Goal: Information Seeking & Learning: Learn about a topic

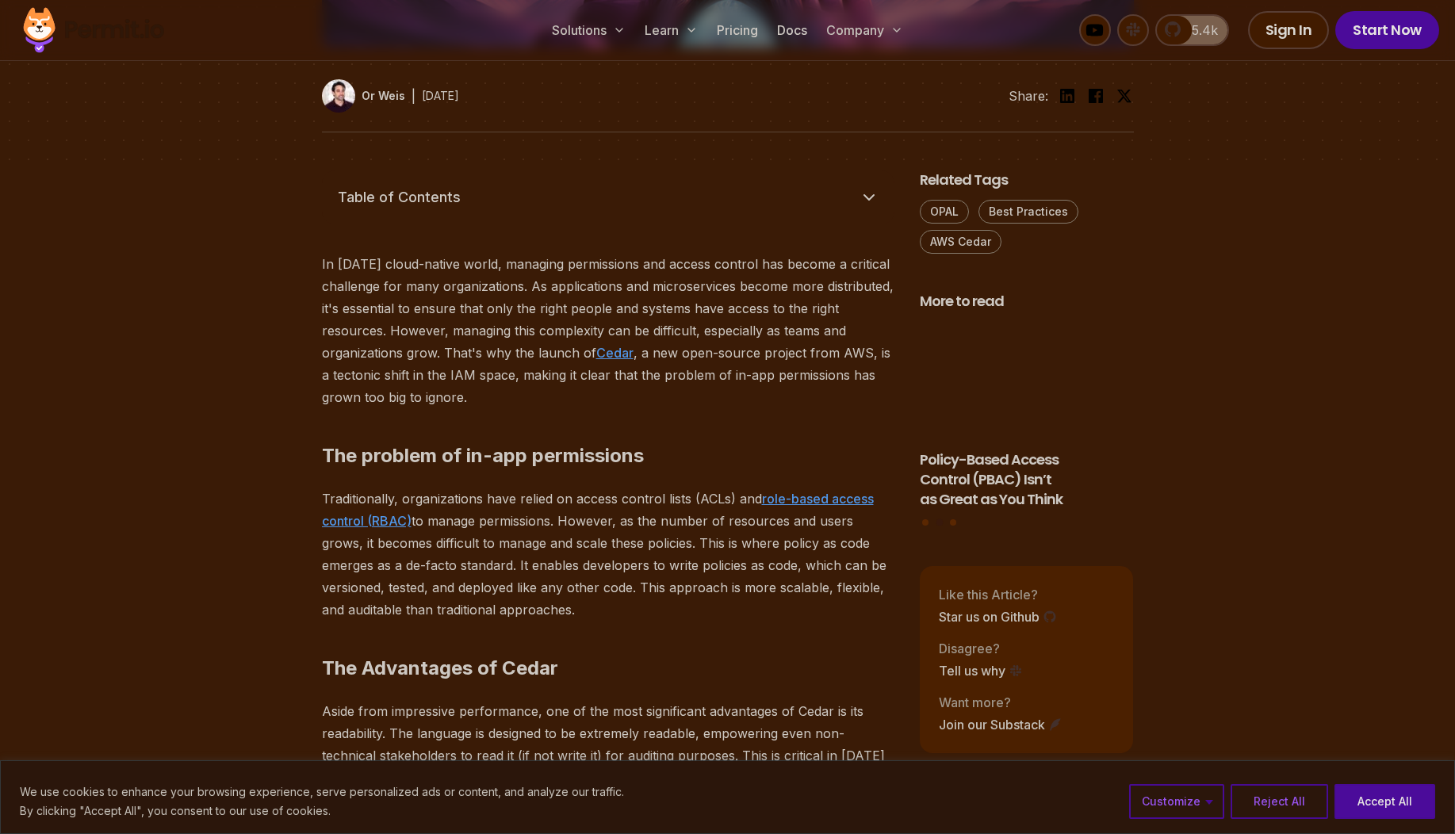
scroll to position [952, 0]
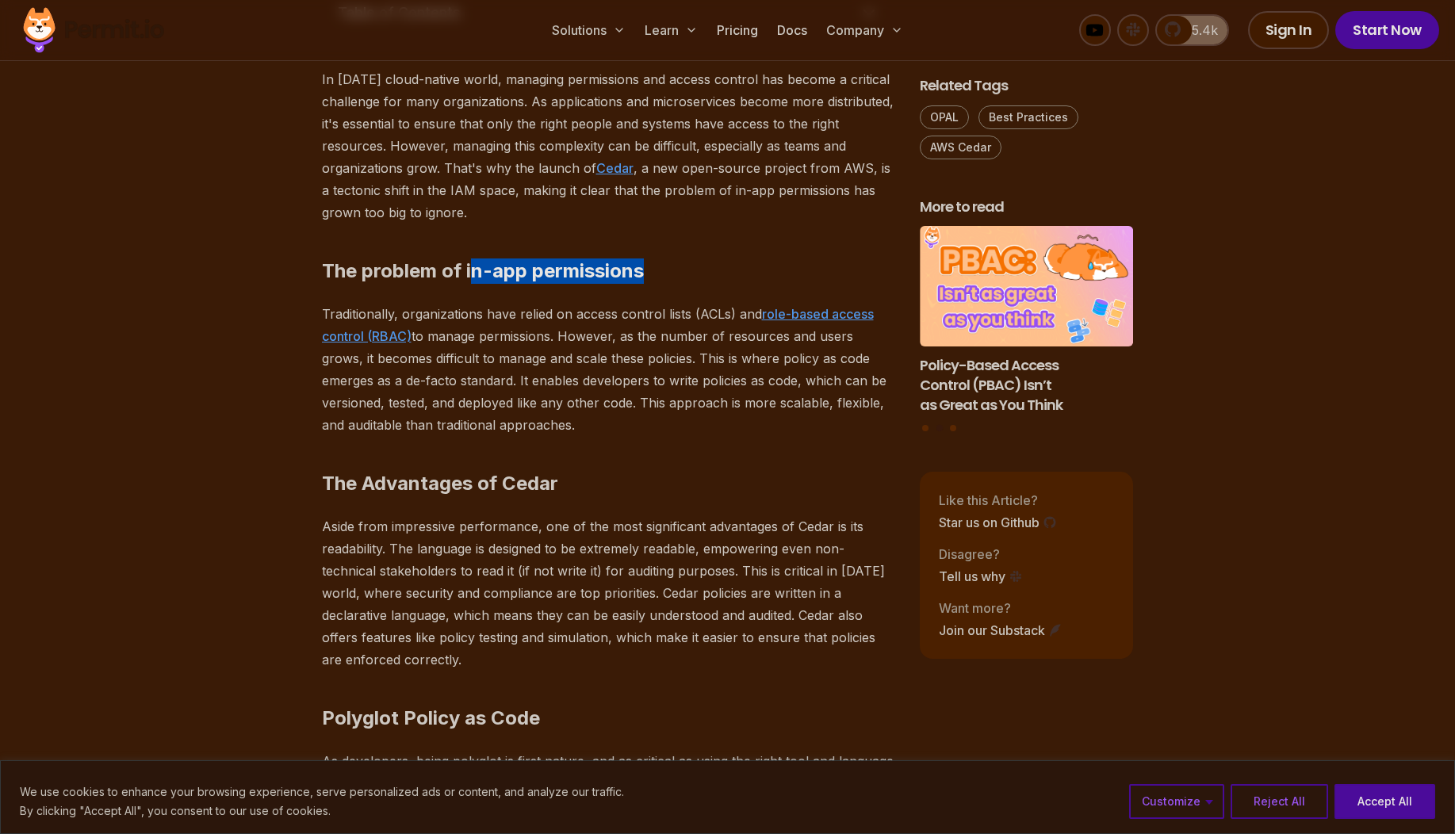
drag, startPoint x: 500, startPoint y: 272, endPoint x: 641, endPoint y: 273, distance: 140.4
click at [657, 274] on h2 "The problem of in-app permissions" at bounding box center [608, 239] width 573 height 89
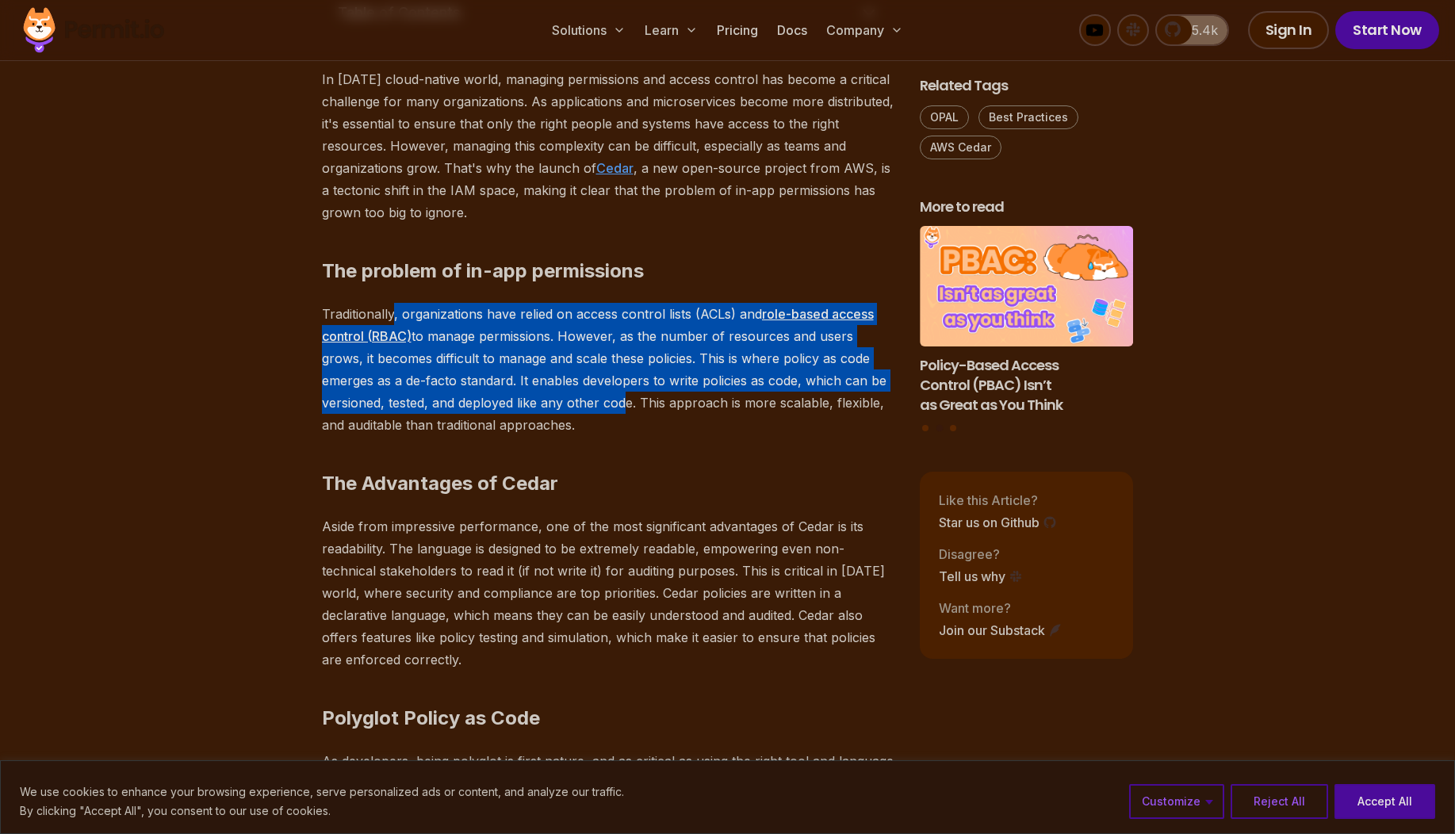
drag, startPoint x: 398, startPoint y: 305, endPoint x: 624, endPoint y: 415, distance: 251.5
click at [615, 412] on p "Traditionally, organizations have relied on access control lists (ACLs) and rol…" at bounding box center [608, 369] width 573 height 133
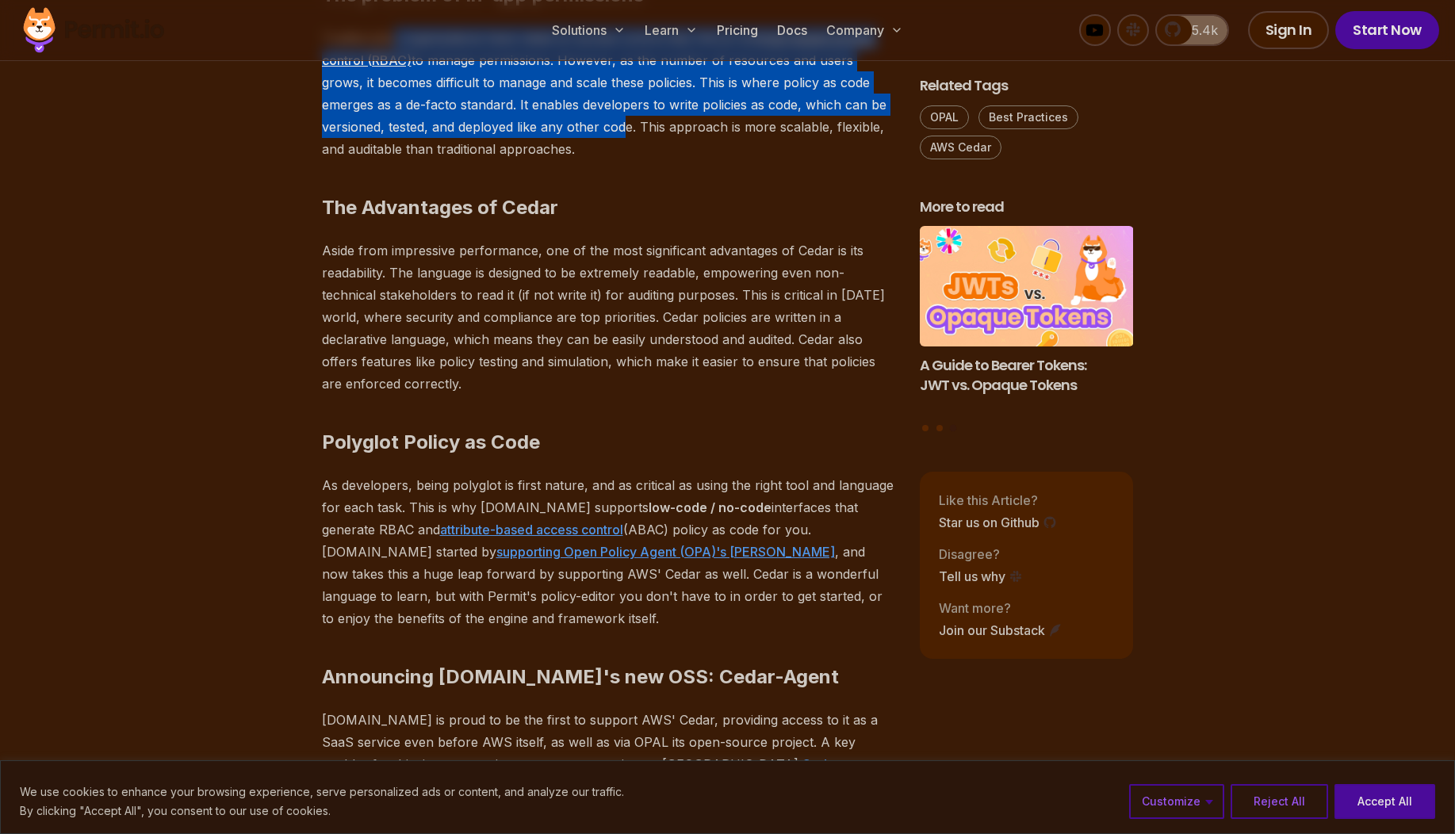
scroll to position [1237, 0]
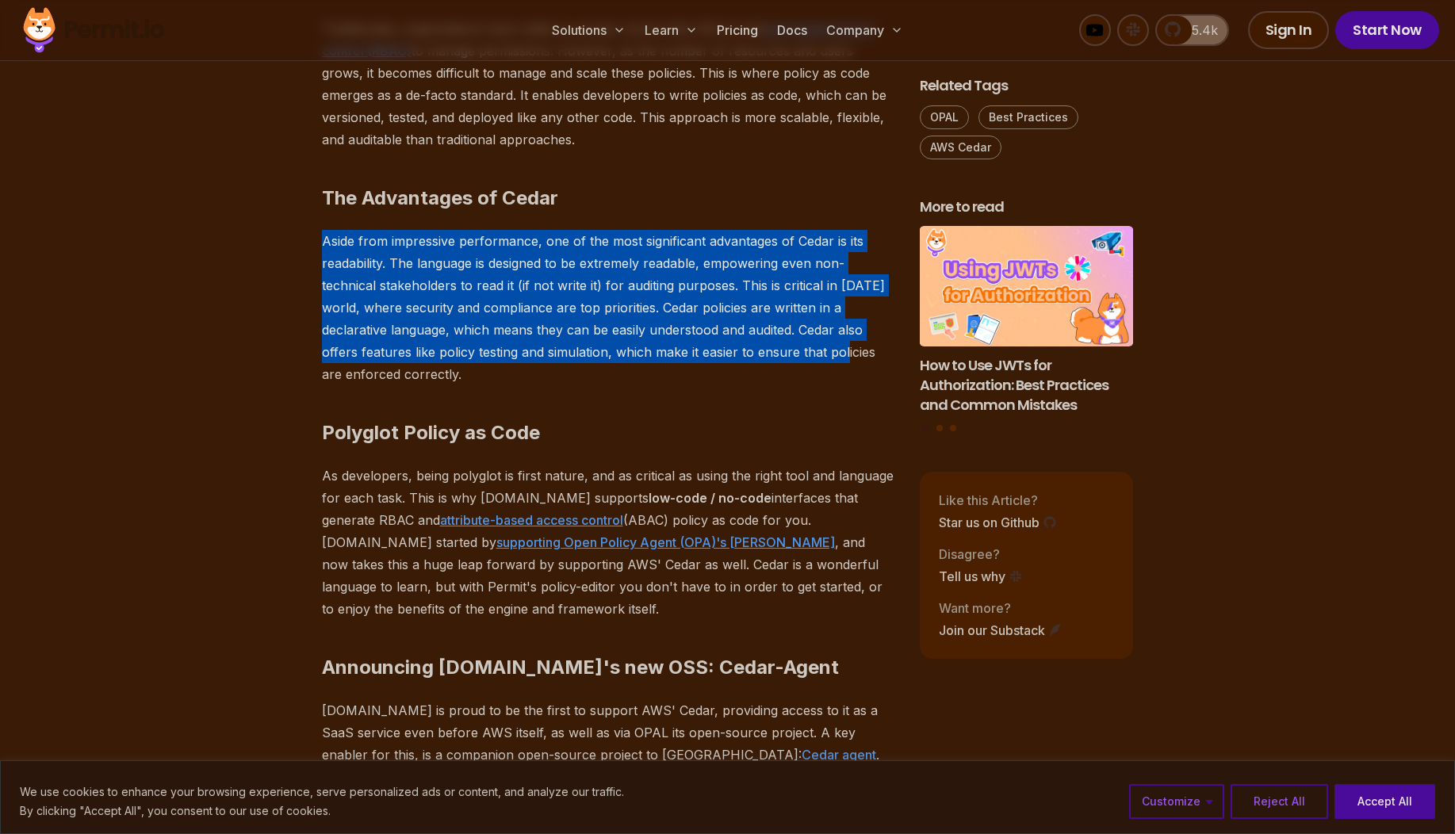
drag, startPoint x: 327, startPoint y: 235, endPoint x: 839, endPoint y: 343, distance: 523.5
click at [840, 342] on p "Aside from impressive performance, one of the most significant advantages of Ce…" at bounding box center [608, 307] width 573 height 155
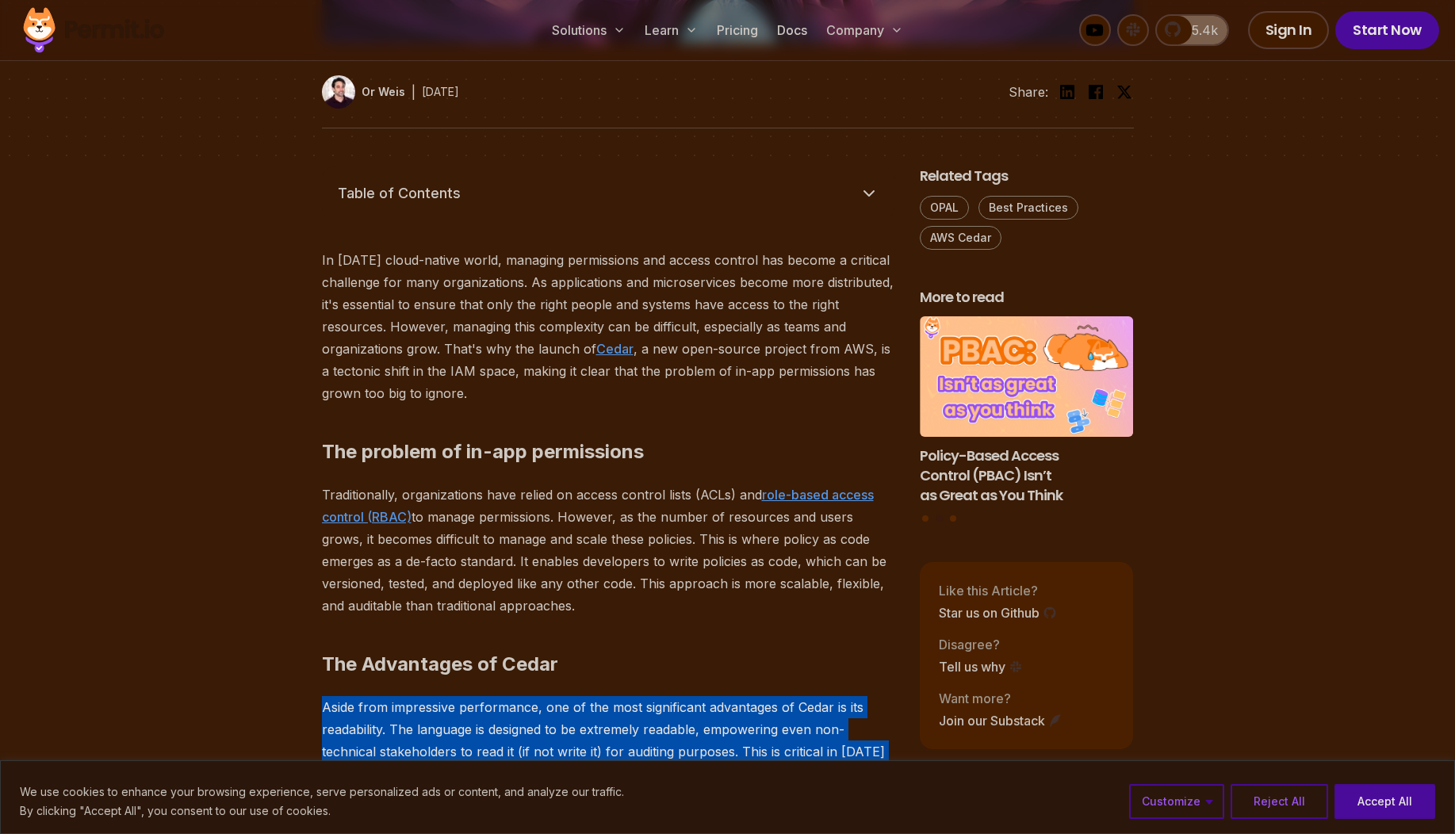
scroll to position [561, 0]
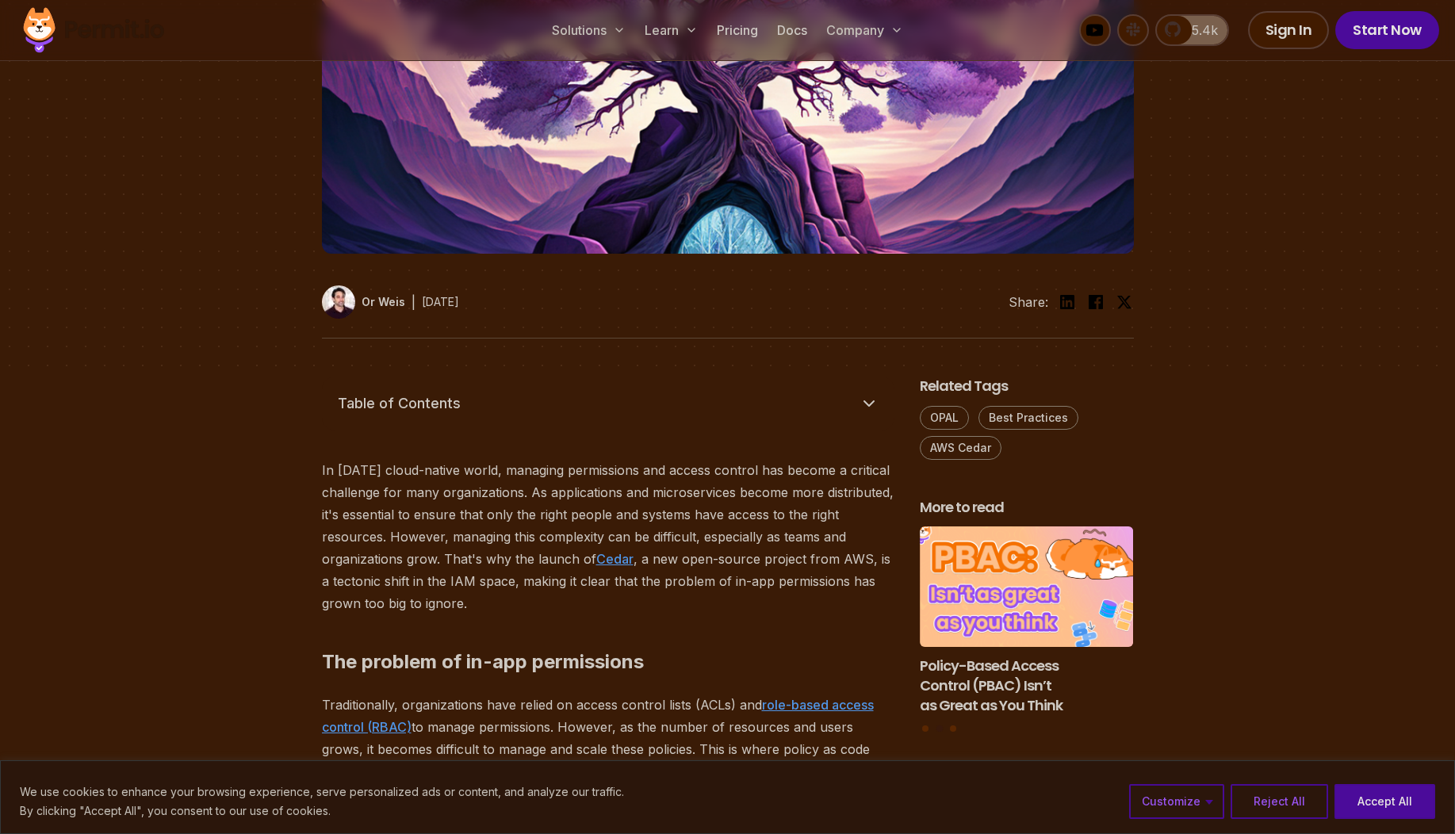
click at [989, 673] on h3 "Policy-Based Access Control (PBAC) Isn’t as Great as You Think" at bounding box center [1027, 686] width 214 height 59
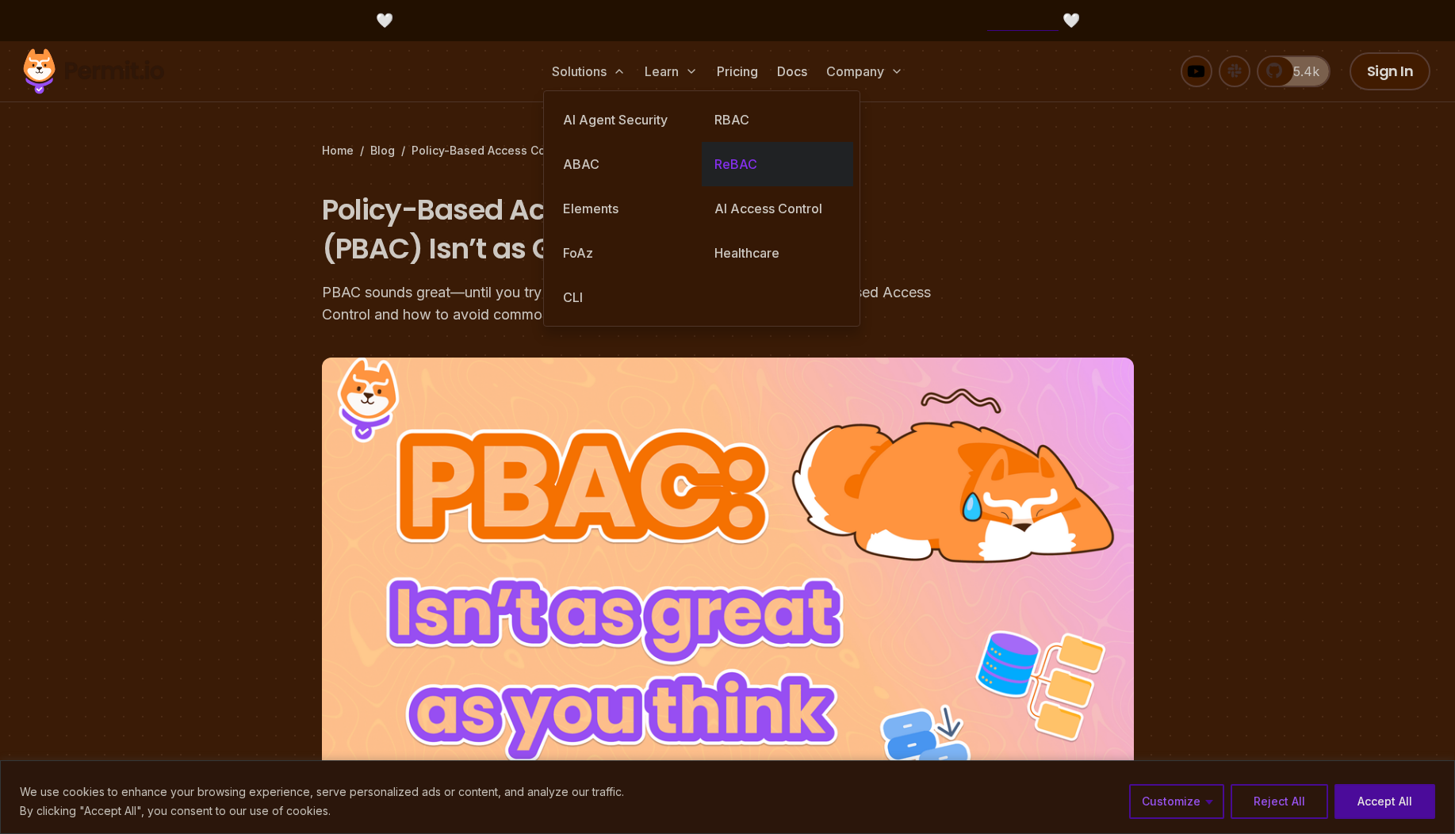
click at [763, 169] on link "ReBAC" at bounding box center [777, 164] width 151 height 44
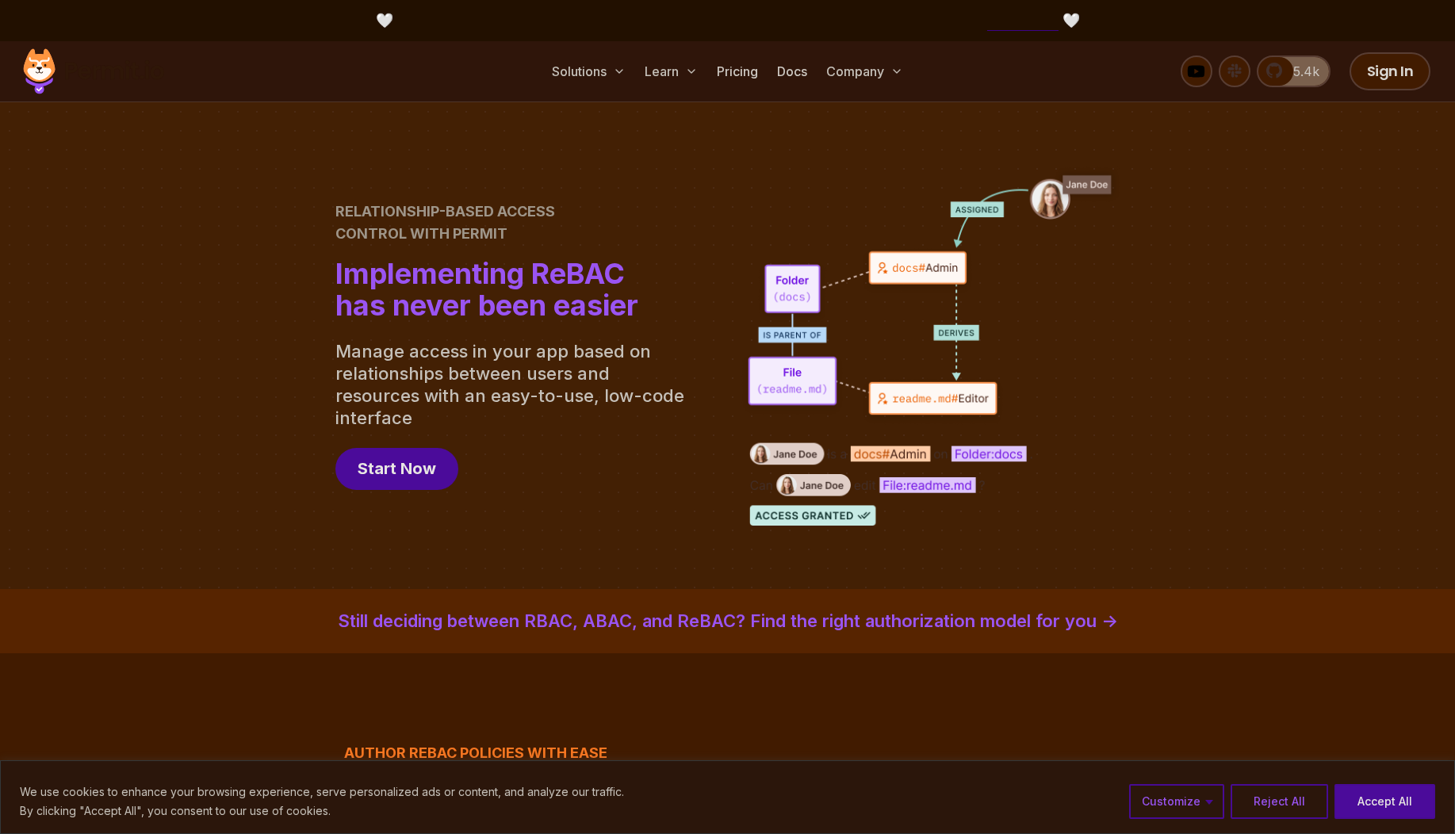
click at [56, 79] on img at bounding box center [93, 71] width 155 height 54
click at [787, 73] on link "Docs" at bounding box center [792, 72] width 43 height 32
click at [1280, 70] on link "5.4k" at bounding box center [1294, 72] width 74 height 32
